Goal: Register for event/course

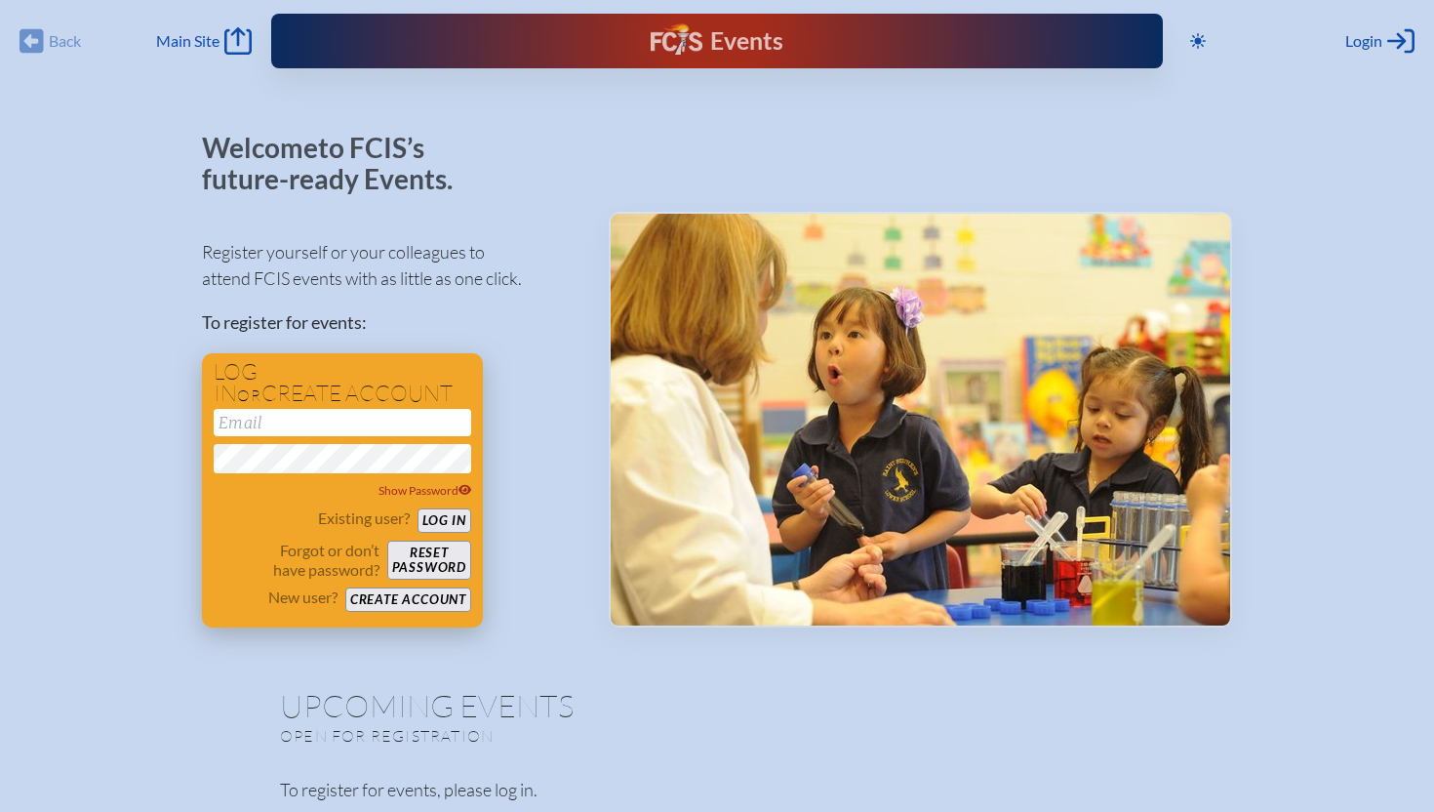
type input "[EMAIL_ADDRESS][DOMAIN_NAME]"
click at [441, 515] on button "Log in" at bounding box center [445, 520] width 54 height 24
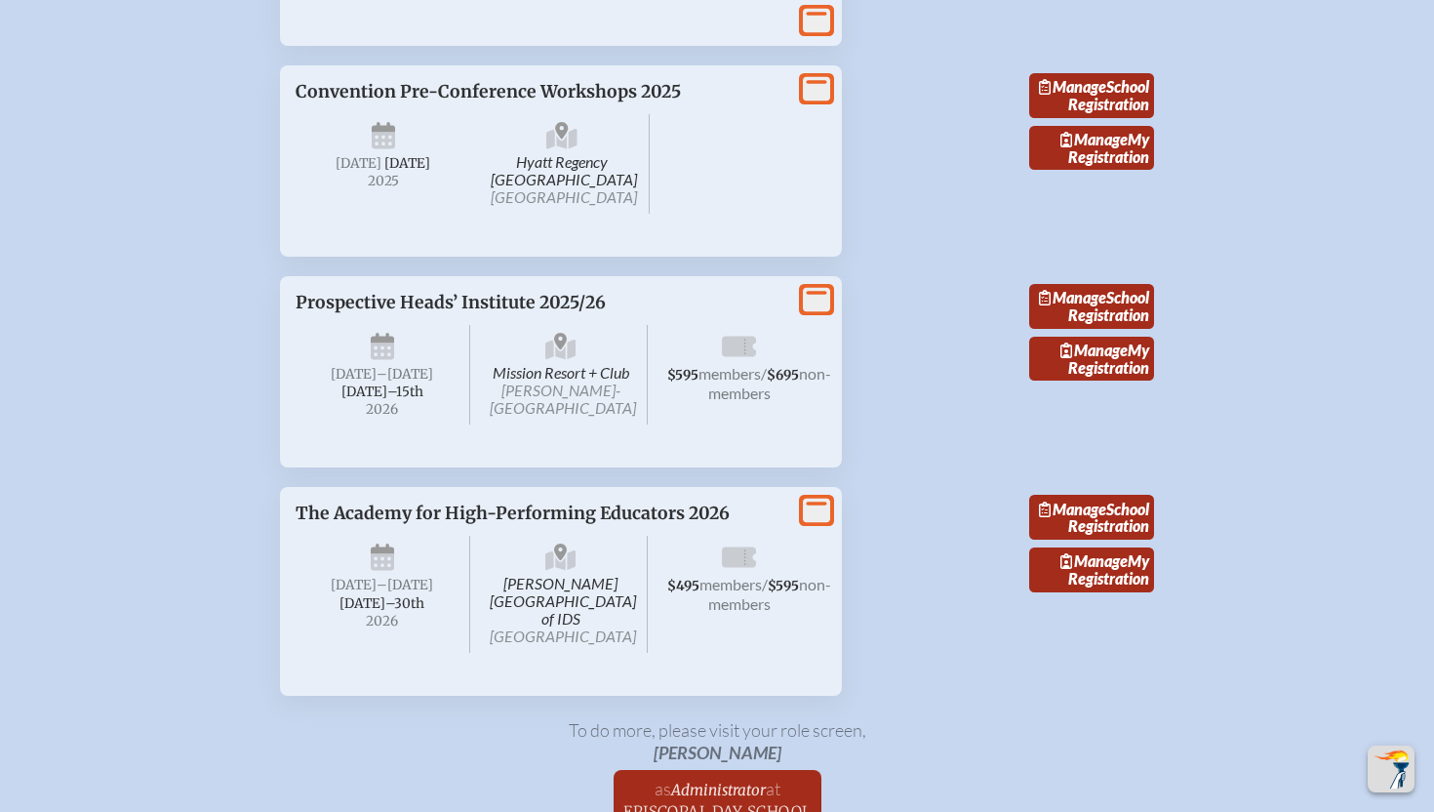
scroll to position [3234, 0]
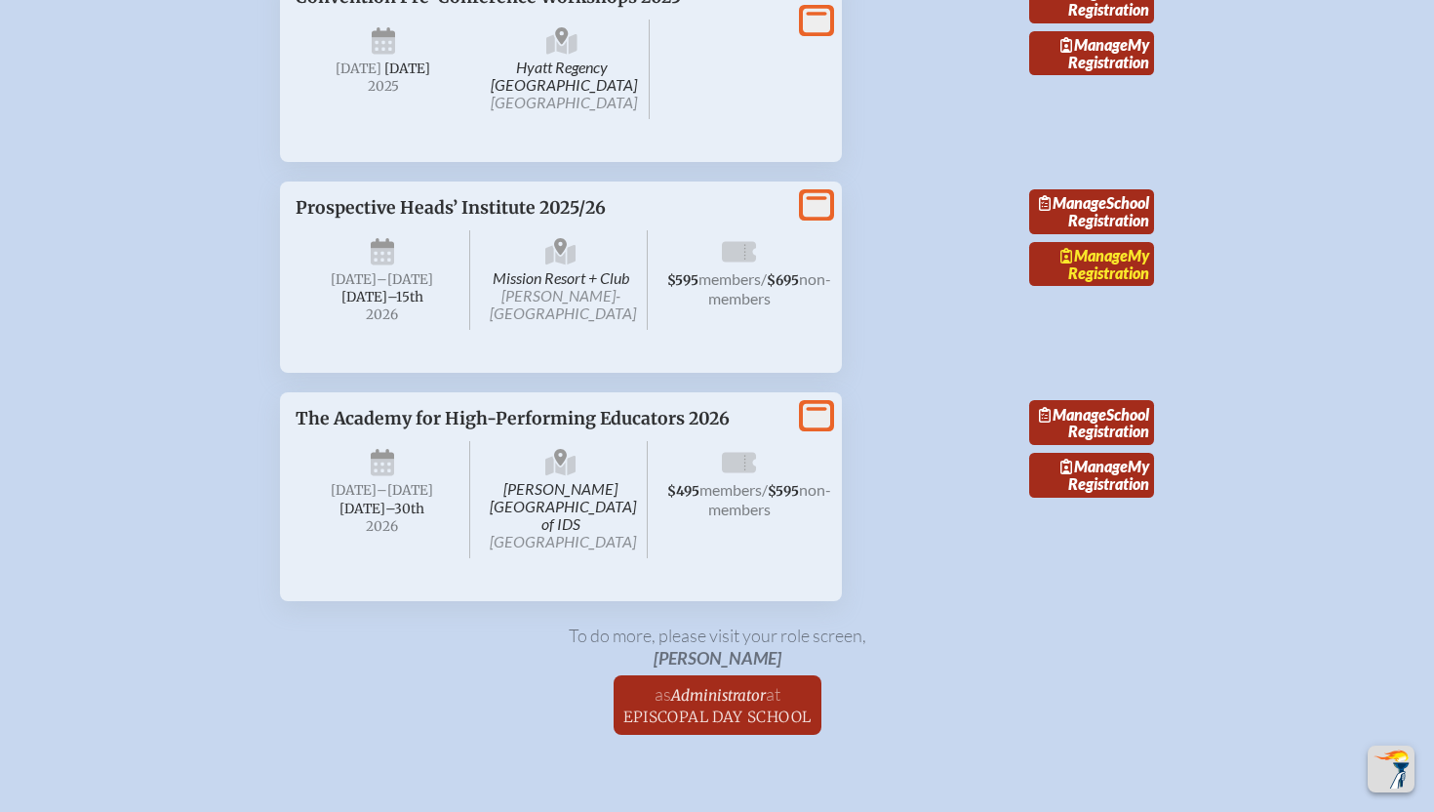
click at [1115, 264] on span "Manage" at bounding box center [1094, 255] width 67 height 19
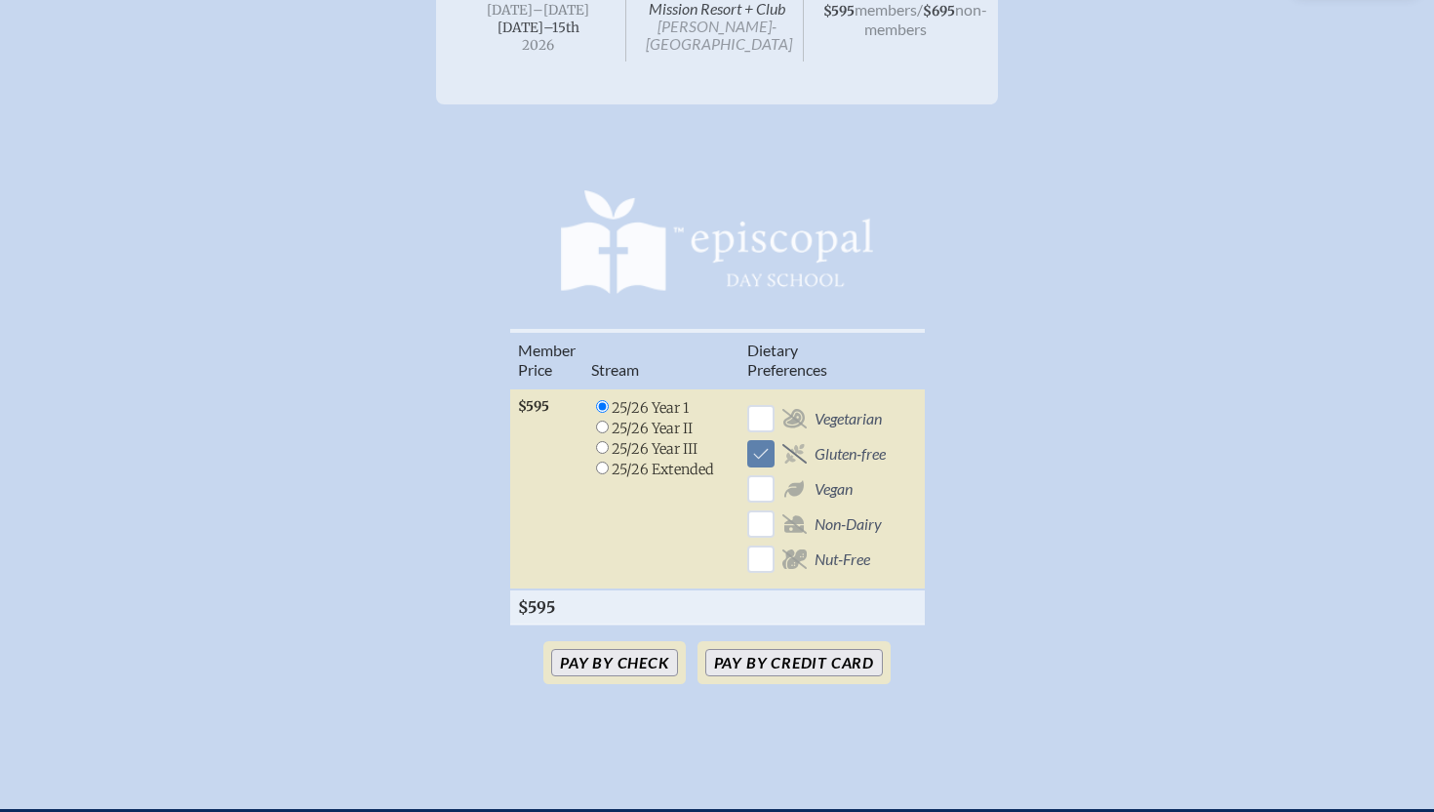
scroll to position [380, 0]
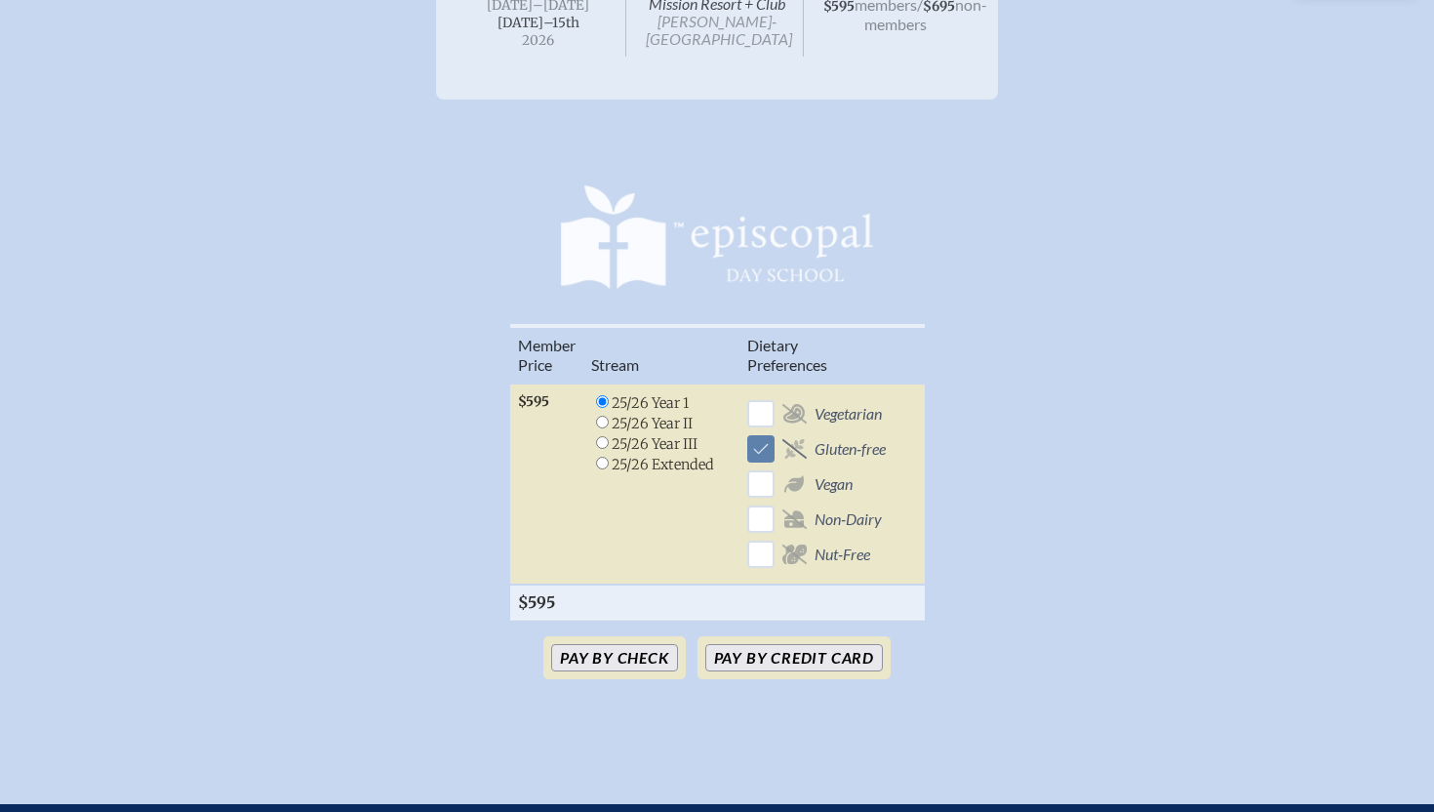
click at [604, 418] on input "radio" at bounding box center [602, 422] width 13 height 13
radio input "true"
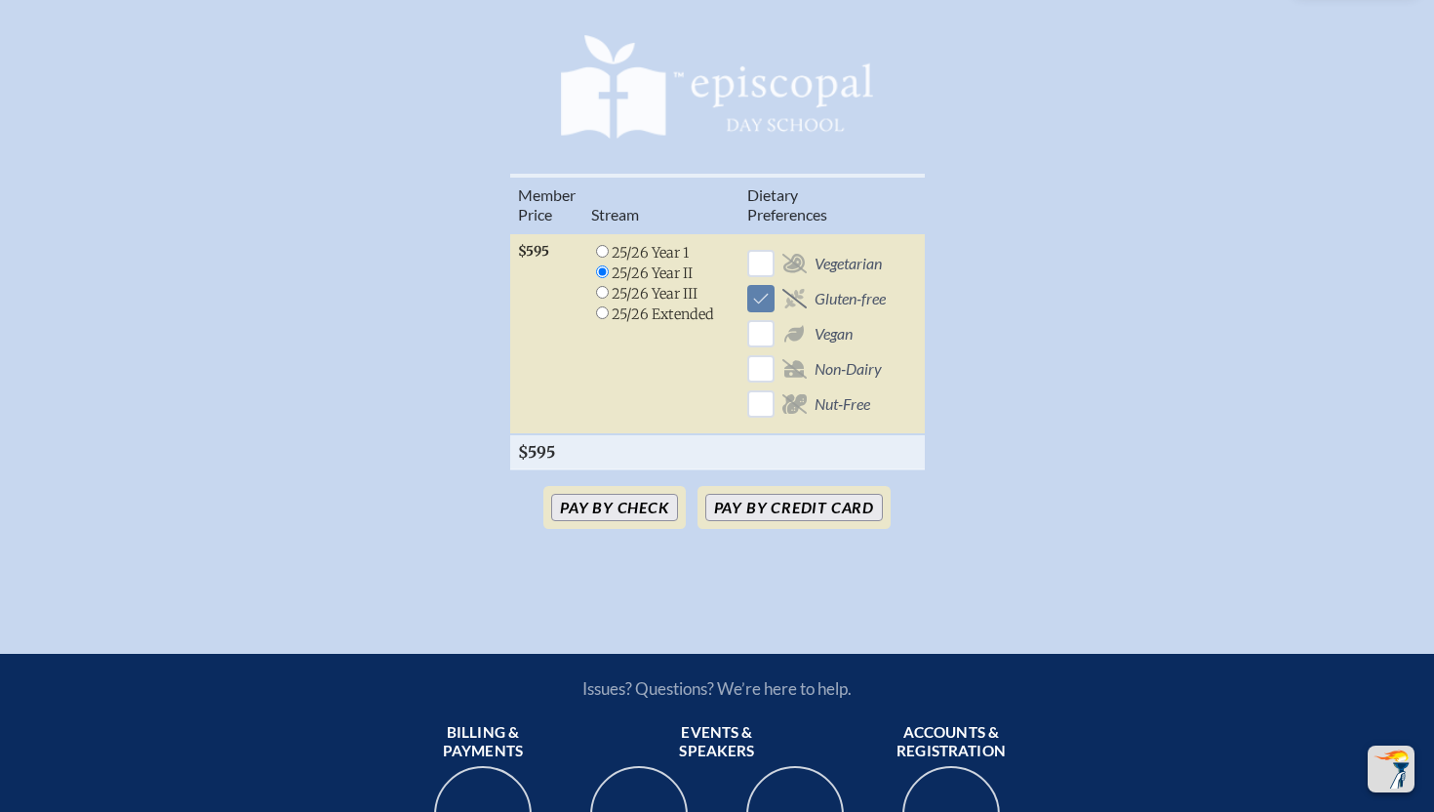
scroll to position [534, 0]
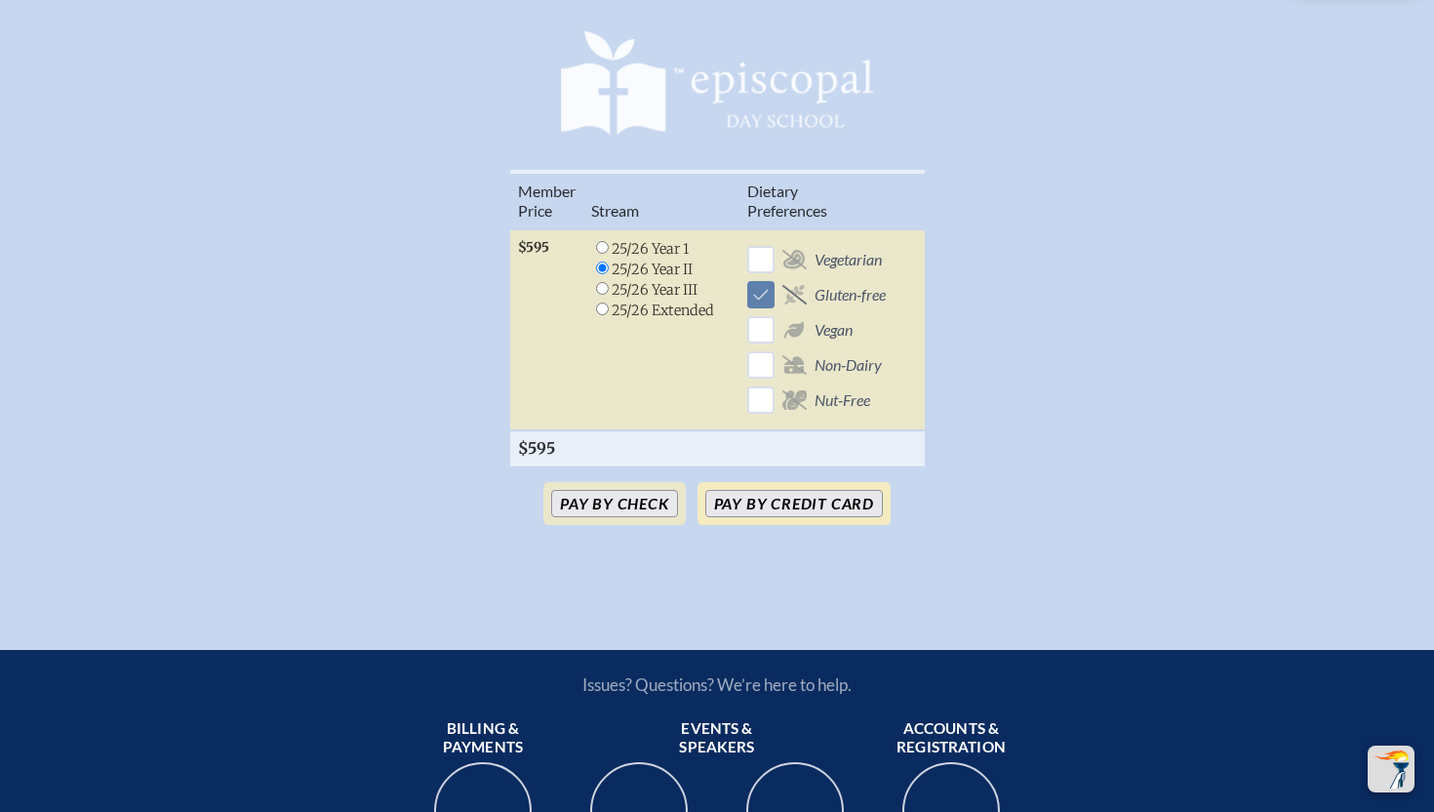
click at [797, 507] on button "Pay by Credit Card" at bounding box center [795, 503] width 178 height 27
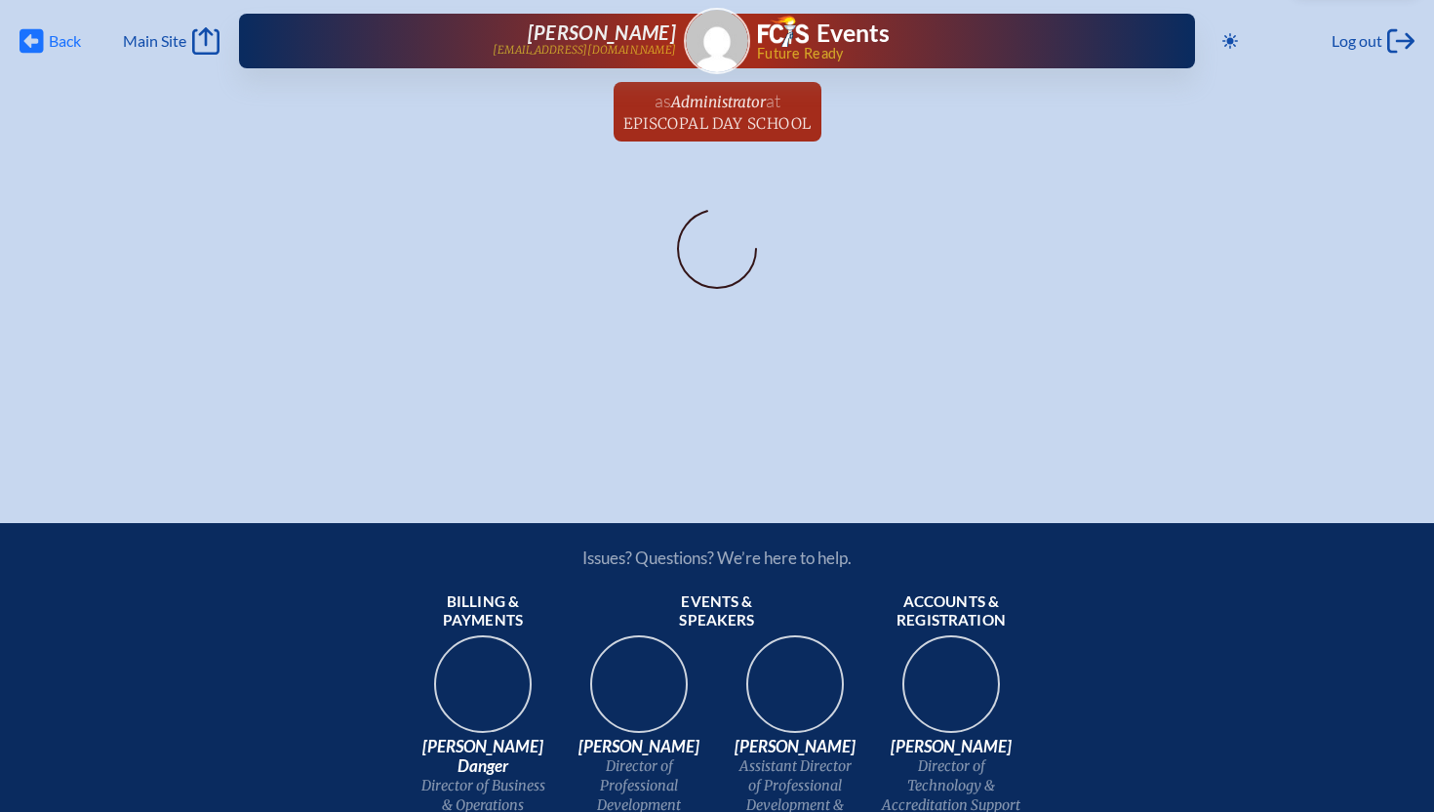
click at [39, 46] on icon at bounding box center [32, 41] width 24 height 24
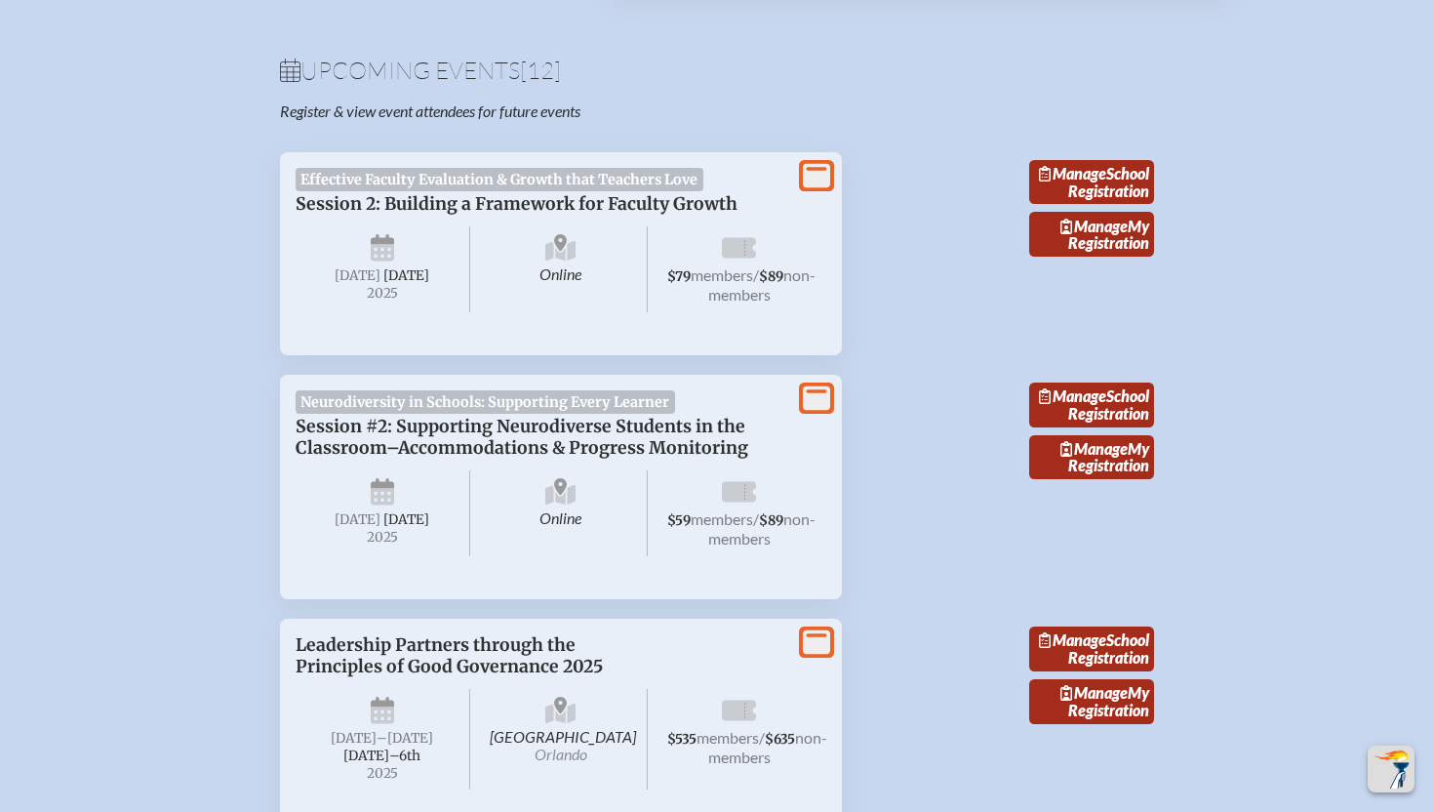
scroll to position [643, 0]
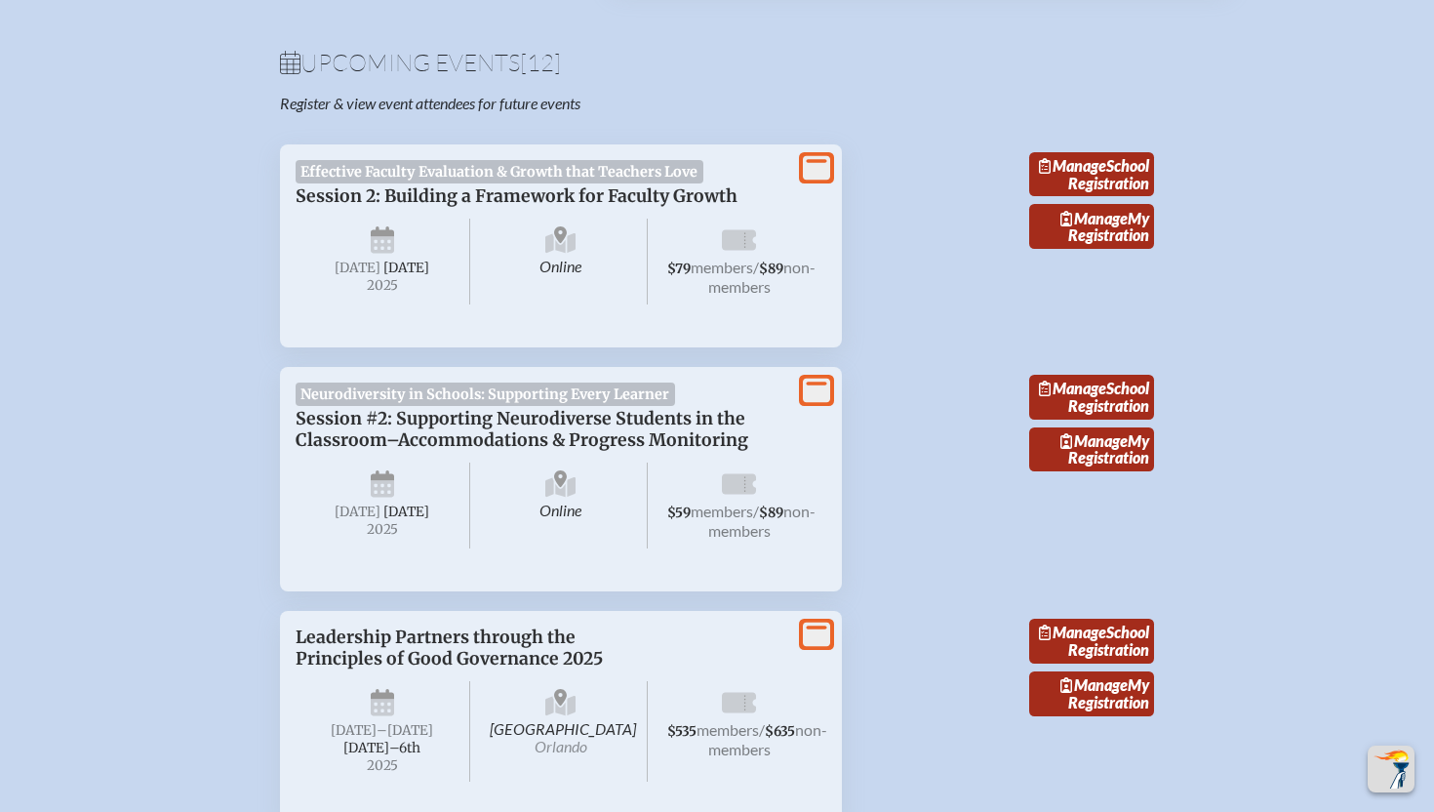
click at [812, 158] on icon "View More" at bounding box center [816, 167] width 27 height 27
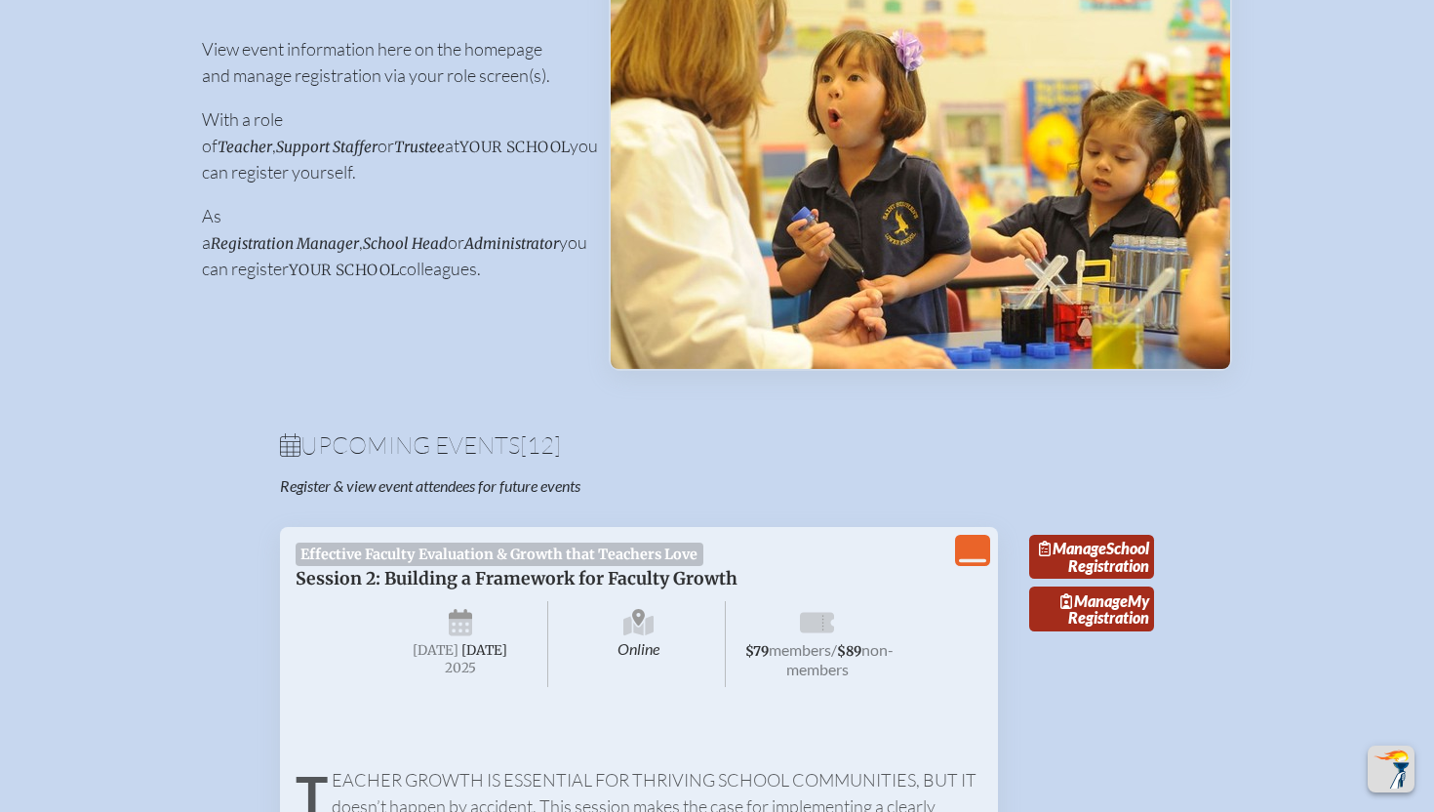
scroll to position [0, 0]
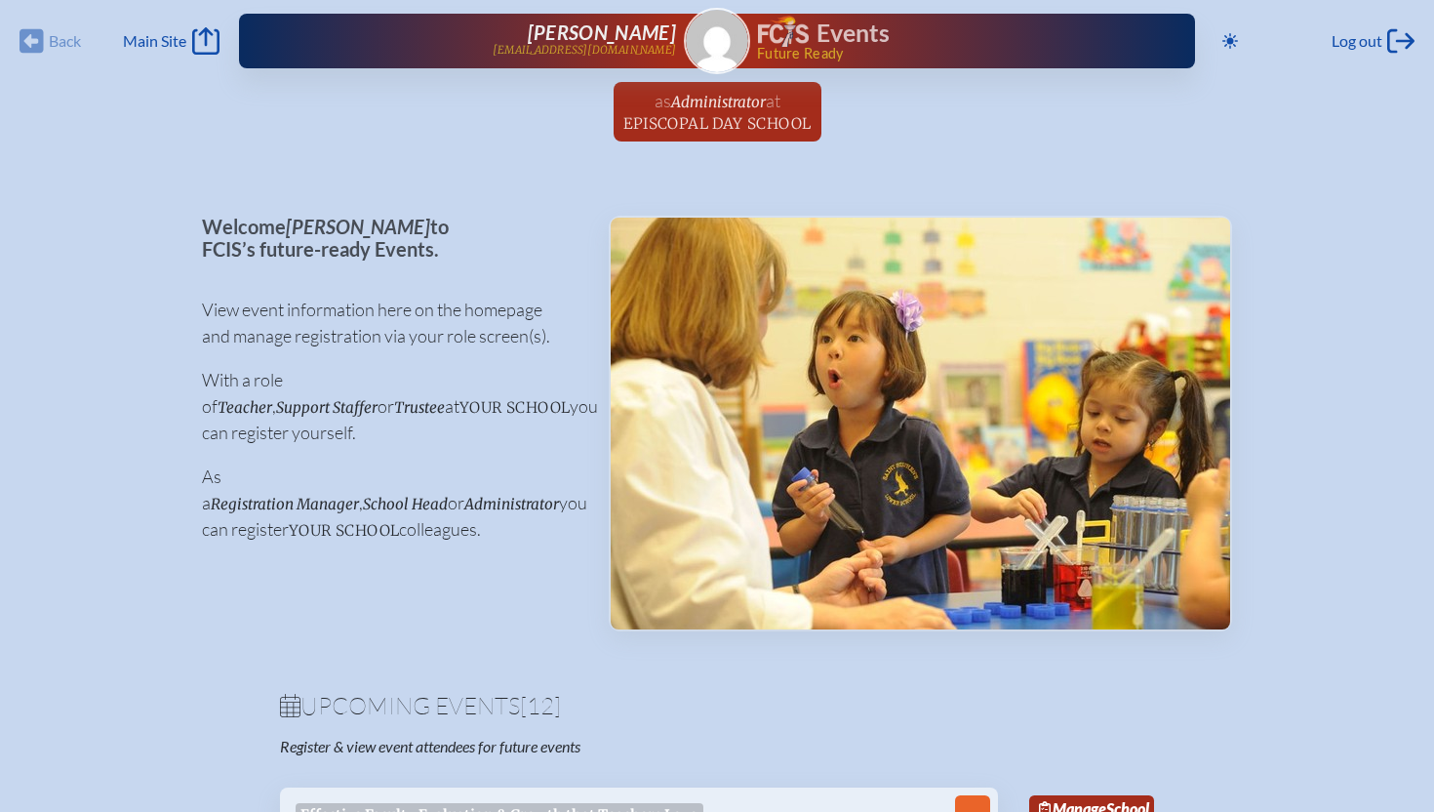
click at [38, 41] on div "Back Back Main Site Main Site" at bounding box center [120, 40] width 200 height 27
click at [212, 44] on icon at bounding box center [205, 40] width 27 height 27
